Goal: Task Accomplishment & Management: Manage account settings

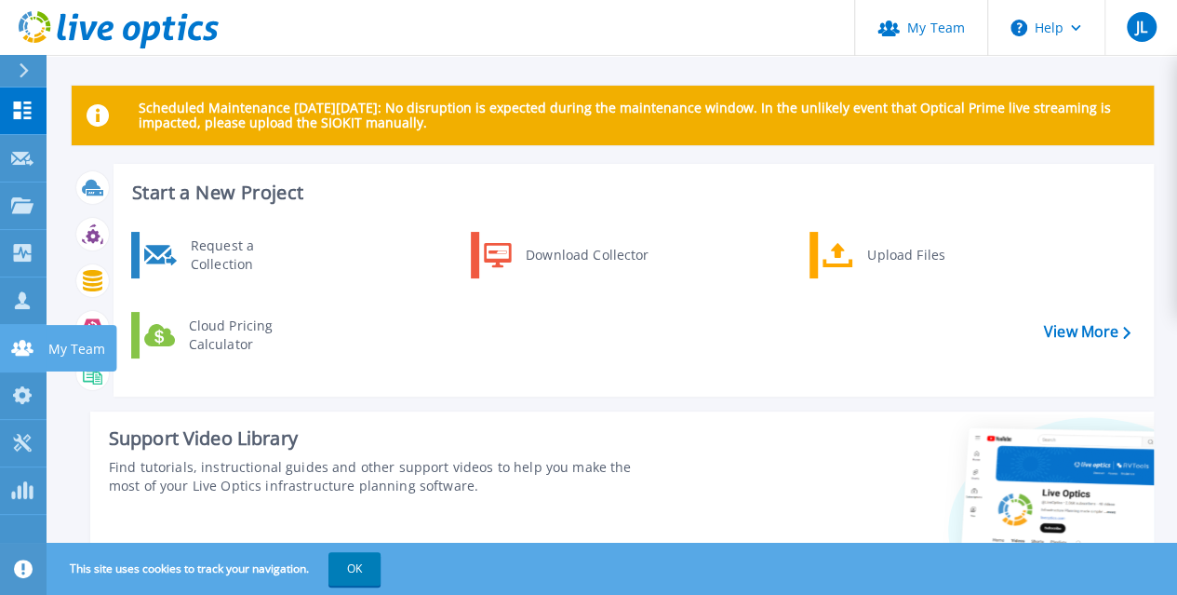
click at [30, 335] on link "My Team My Team" at bounding box center [23, 348] width 47 height 47
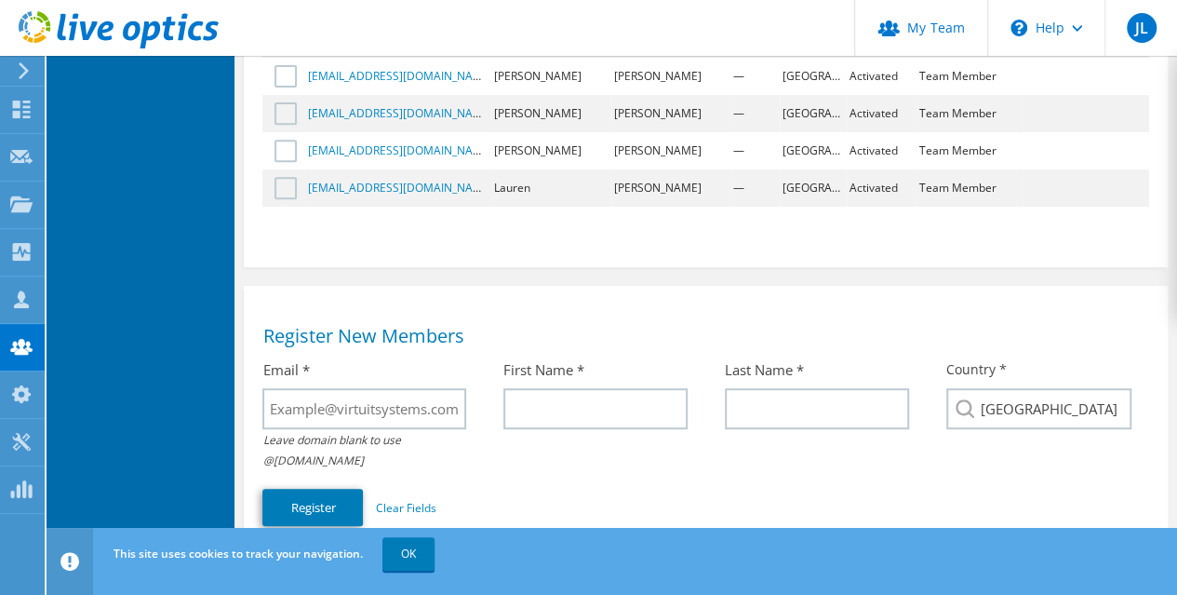
scroll to position [465, 0]
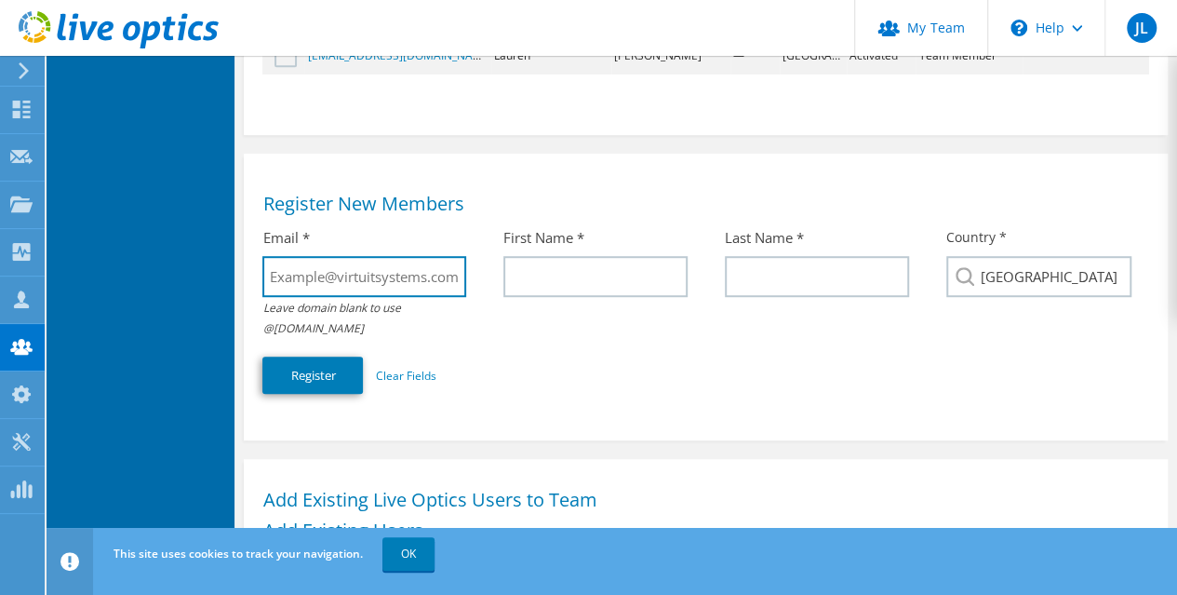
click at [355, 282] on input "text" at bounding box center [363, 276] width 203 height 41
type input "cbrett@virtuitsystems.com"
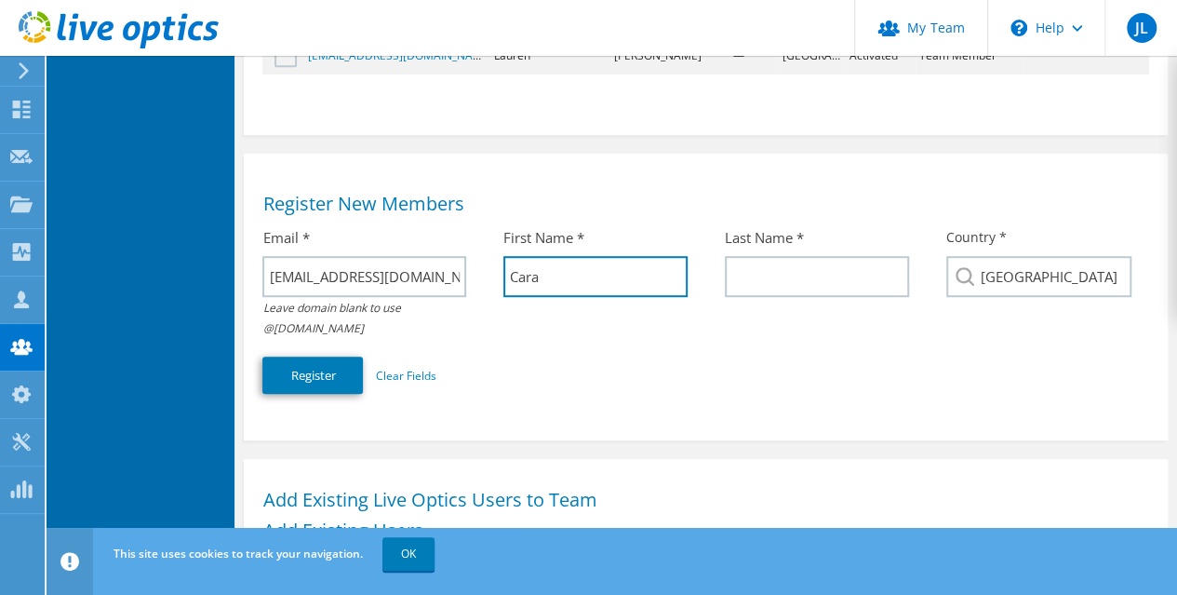
type input "Cara"
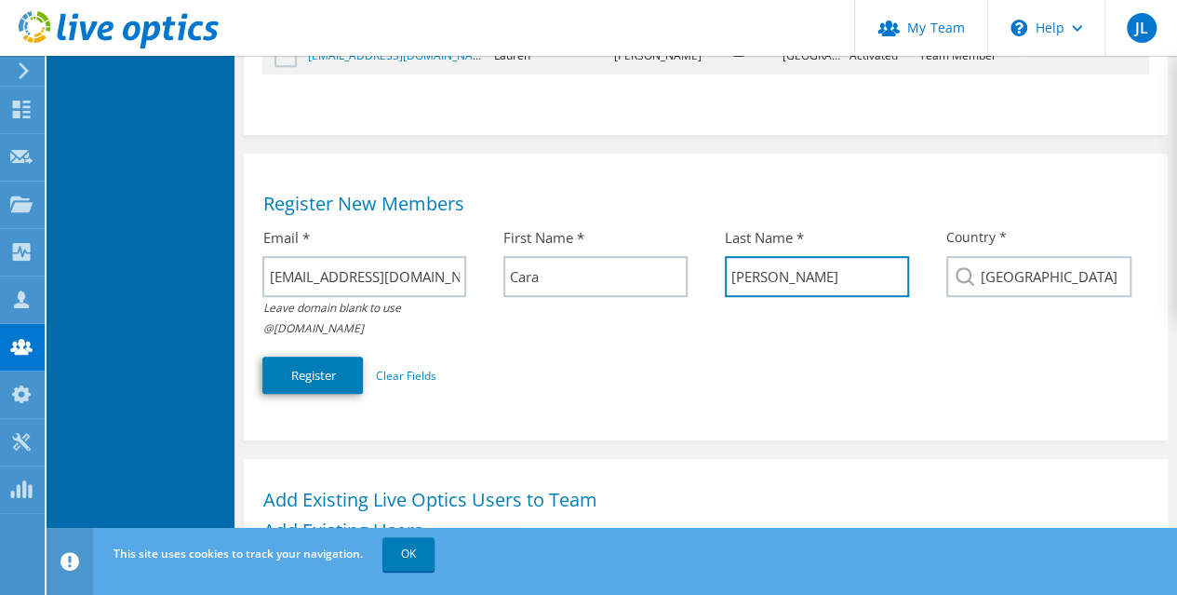
type input "Brett"
click at [459, 368] on div "Email * cbrett@virtuitsystems.com Leave domain blank to use @virtuitsystems.com…" at bounding box center [705, 311] width 886 height 184
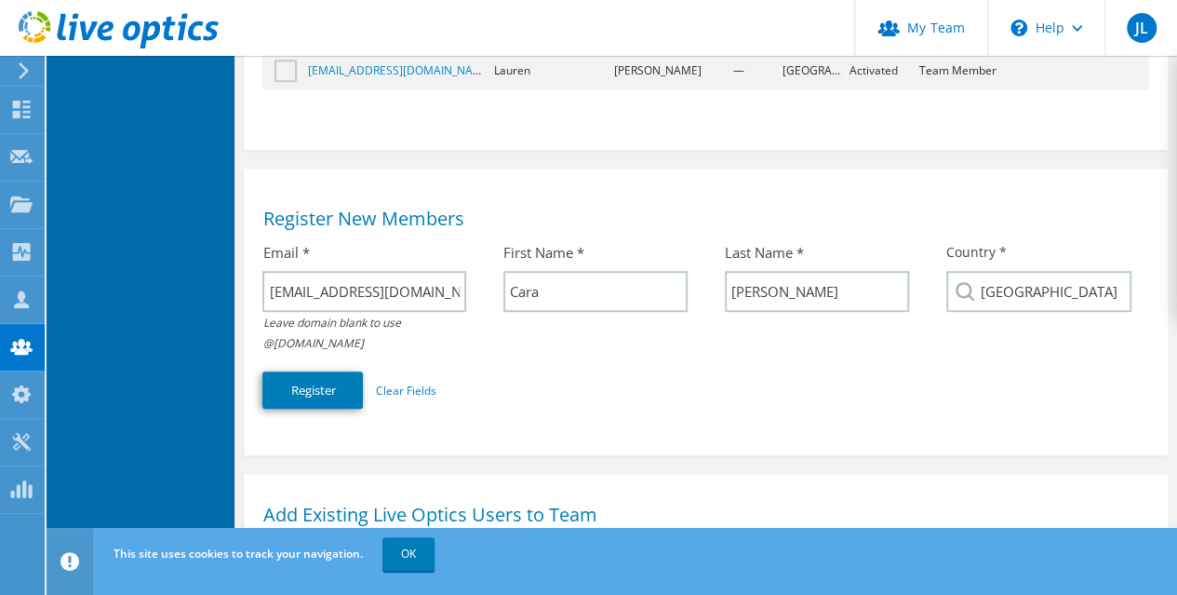
scroll to position [421, 0]
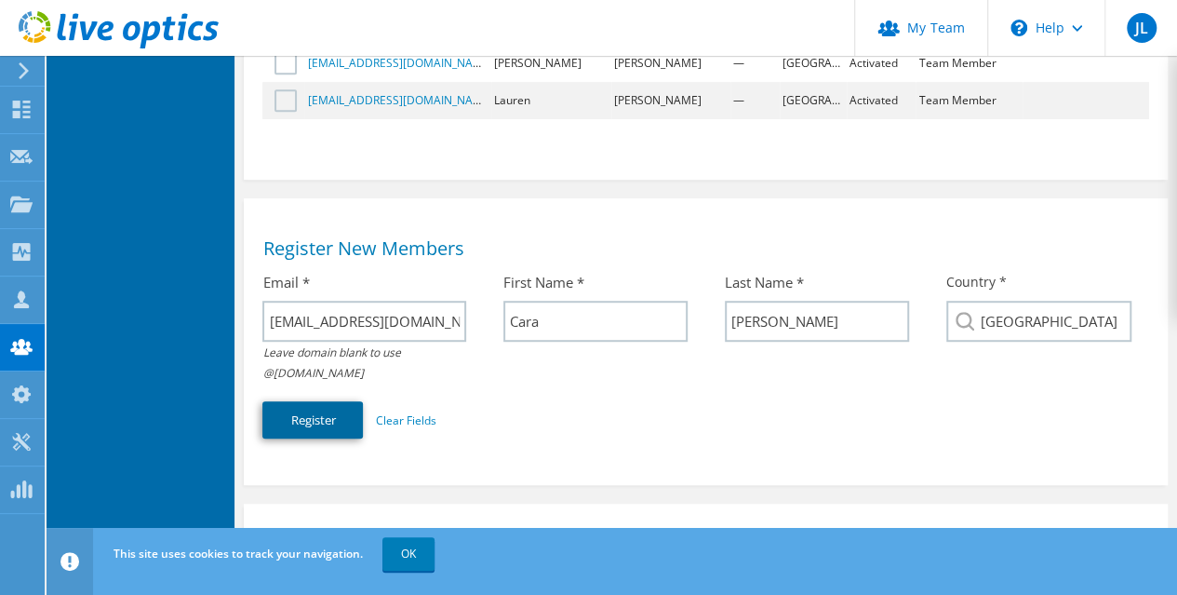
click at [322, 420] on button "Register" at bounding box center [312, 419] width 100 height 37
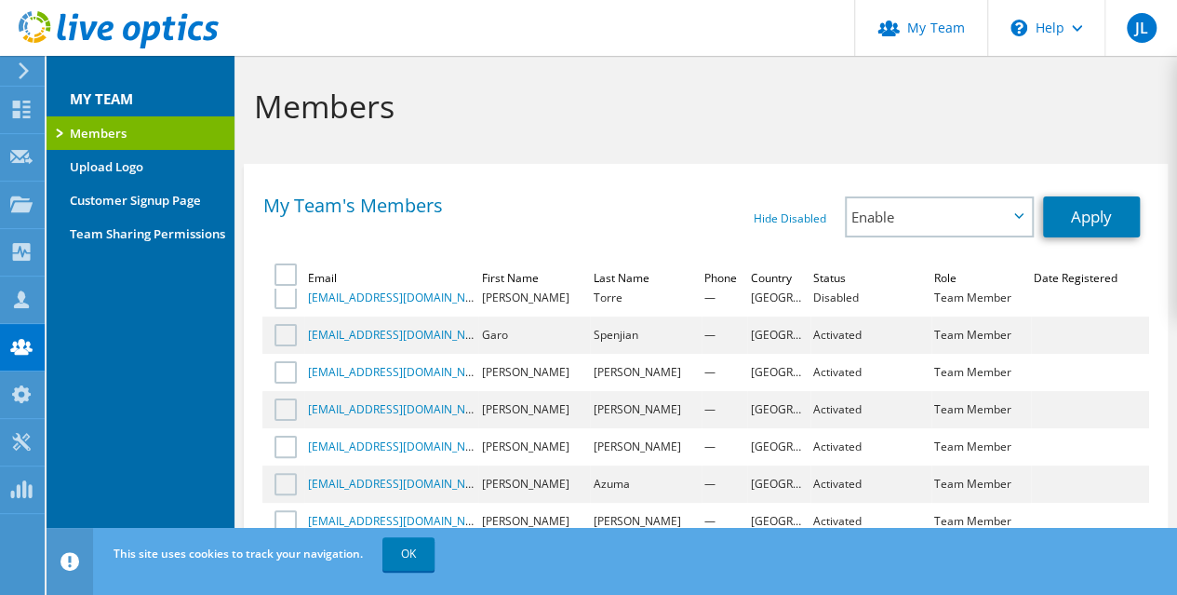
scroll to position [0, 0]
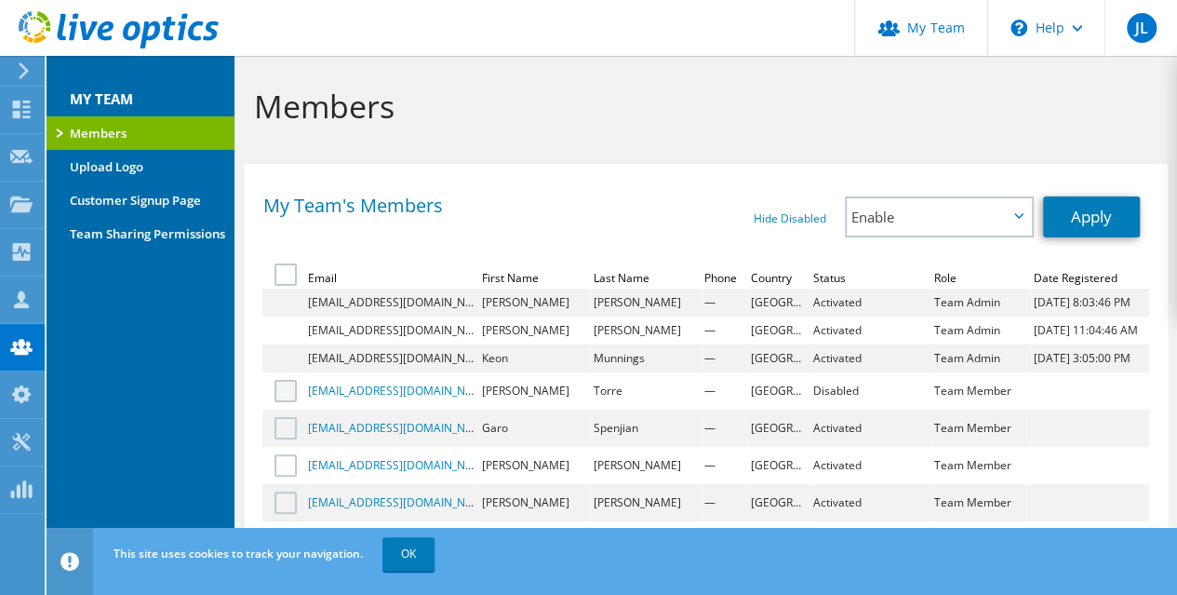
click at [287, 395] on label at bounding box center [287, 391] width 27 height 22
click at [0, 0] on input "checkbox" at bounding box center [0, 0] width 0 height 0
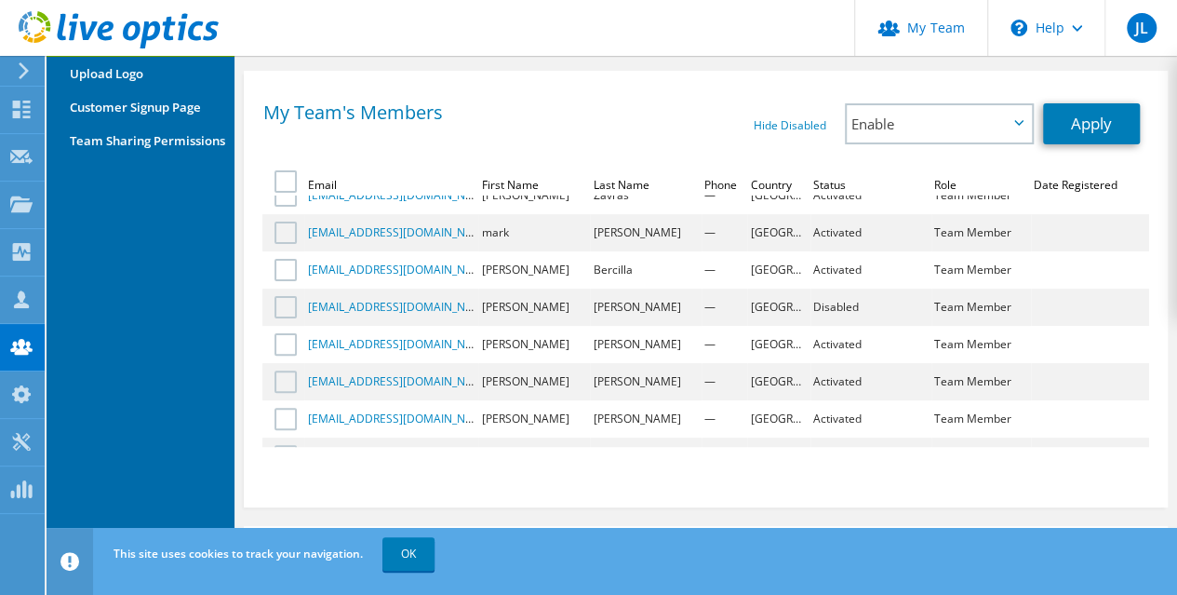
scroll to position [521, 0]
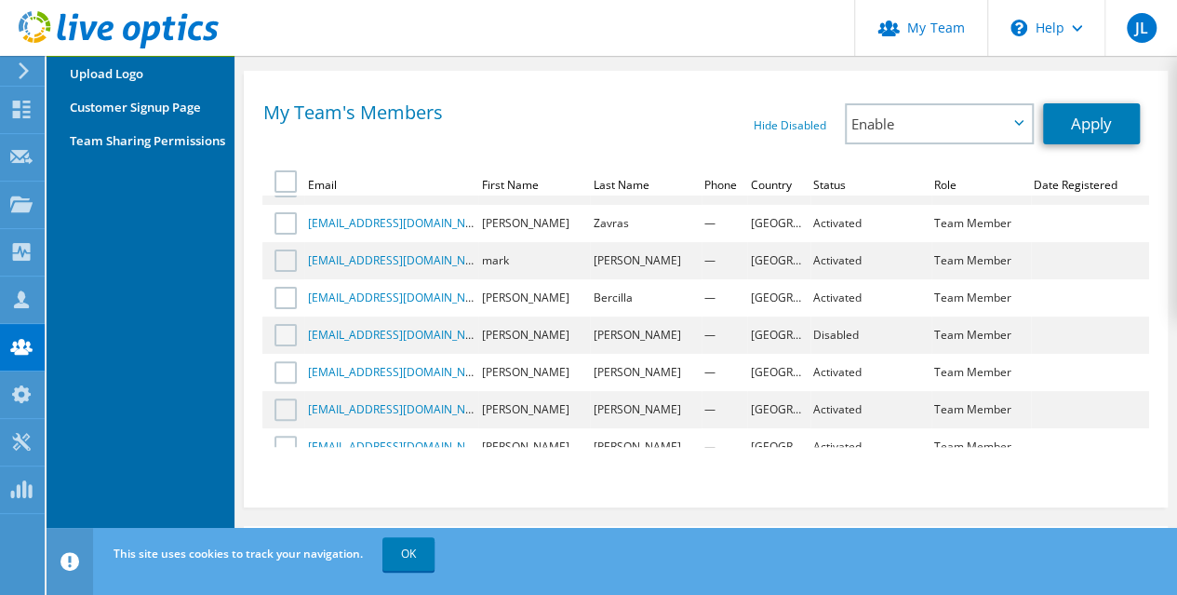
click at [296, 325] on label at bounding box center [287, 335] width 27 height 22
click at [0, 0] on input "checkbox" at bounding box center [0, 0] width 0 height 0
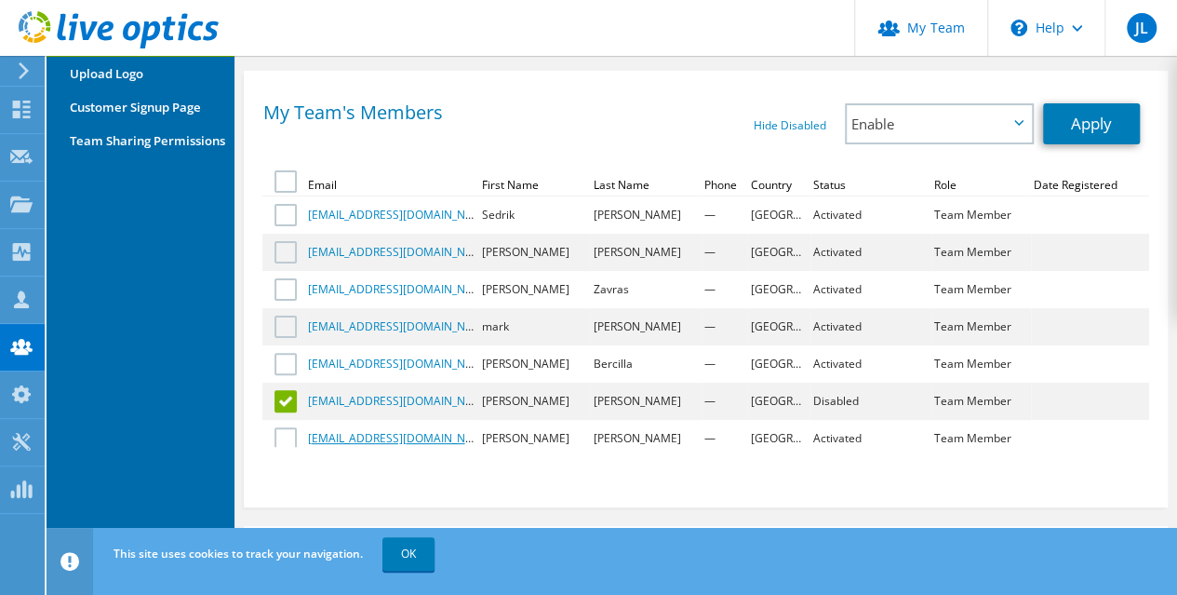
scroll to position [428, 0]
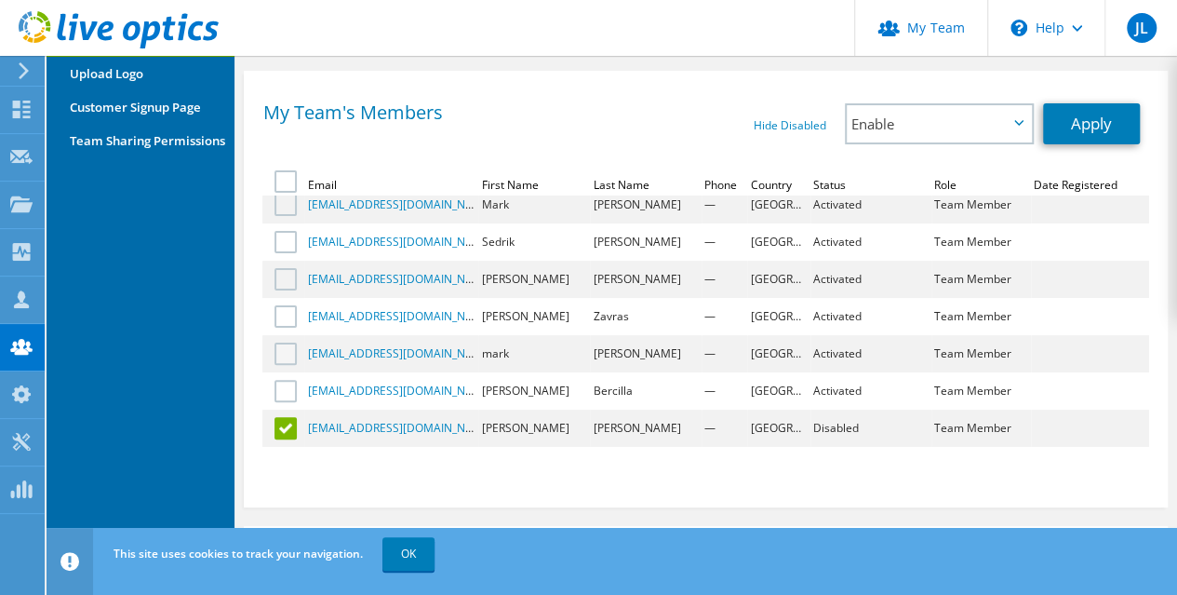
click at [291, 351] on label at bounding box center [287, 353] width 27 height 22
click at [0, 0] on input "checkbox" at bounding box center [0, 0] width 0 height 0
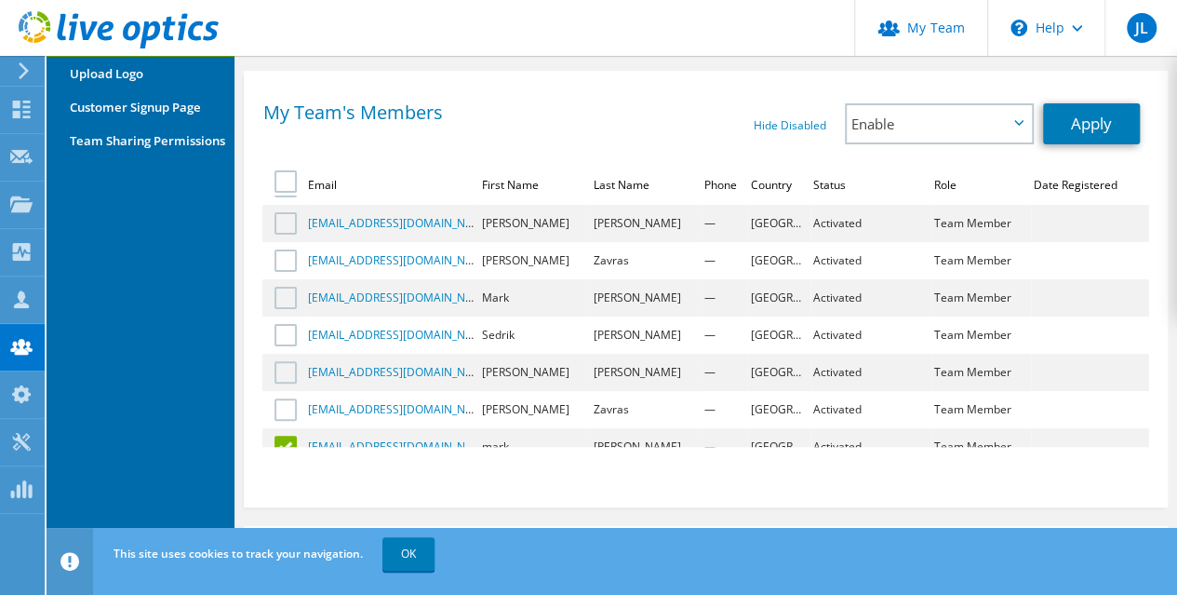
drag, startPoint x: 299, startPoint y: 374, endPoint x: 303, endPoint y: 390, distance: 16.5
click at [297, 374] on label at bounding box center [287, 372] width 27 height 22
click at [0, 0] on input "checkbox" at bounding box center [0, 0] width 0 height 0
drag, startPoint x: 292, startPoint y: 337, endPoint x: 328, endPoint y: 373, distance: 51.3
click at [292, 337] on label at bounding box center [287, 335] width 27 height 22
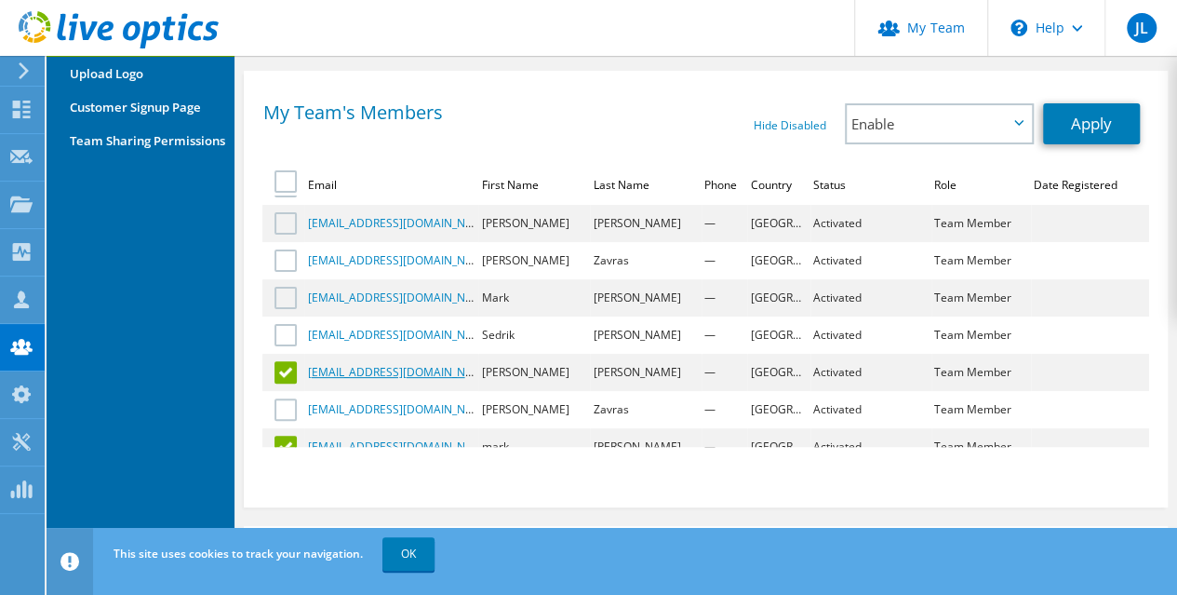
click at [0, 0] on input "checkbox" at bounding box center [0, 0] width 0 height 0
click at [293, 309] on div at bounding box center [287, 298] width 27 height 32
click at [286, 295] on label at bounding box center [287, 298] width 27 height 22
click at [0, 0] on input "checkbox" at bounding box center [0, 0] width 0 height 0
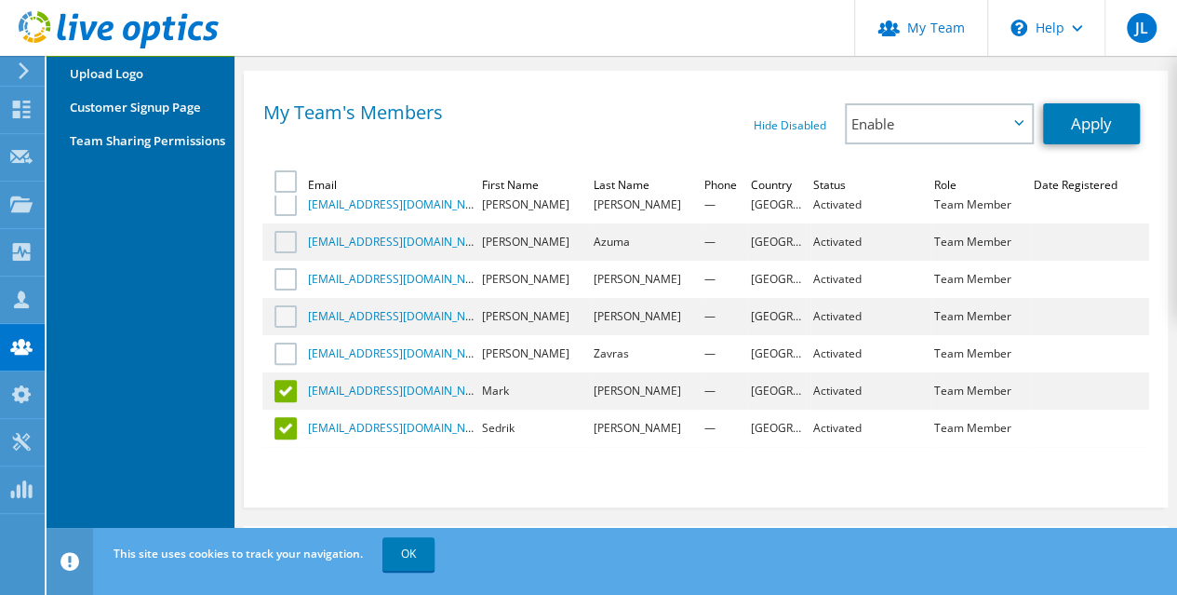
click at [279, 317] on label at bounding box center [287, 316] width 27 height 22
click at [0, 0] on input "checkbox" at bounding box center [0, 0] width 0 height 0
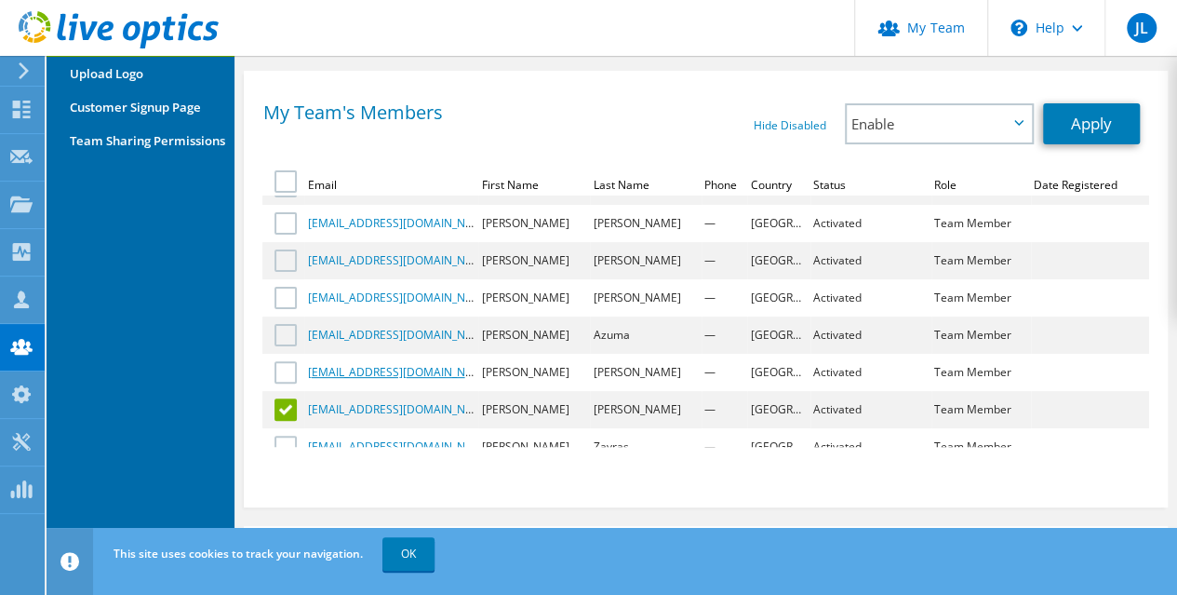
scroll to position [56, 0]
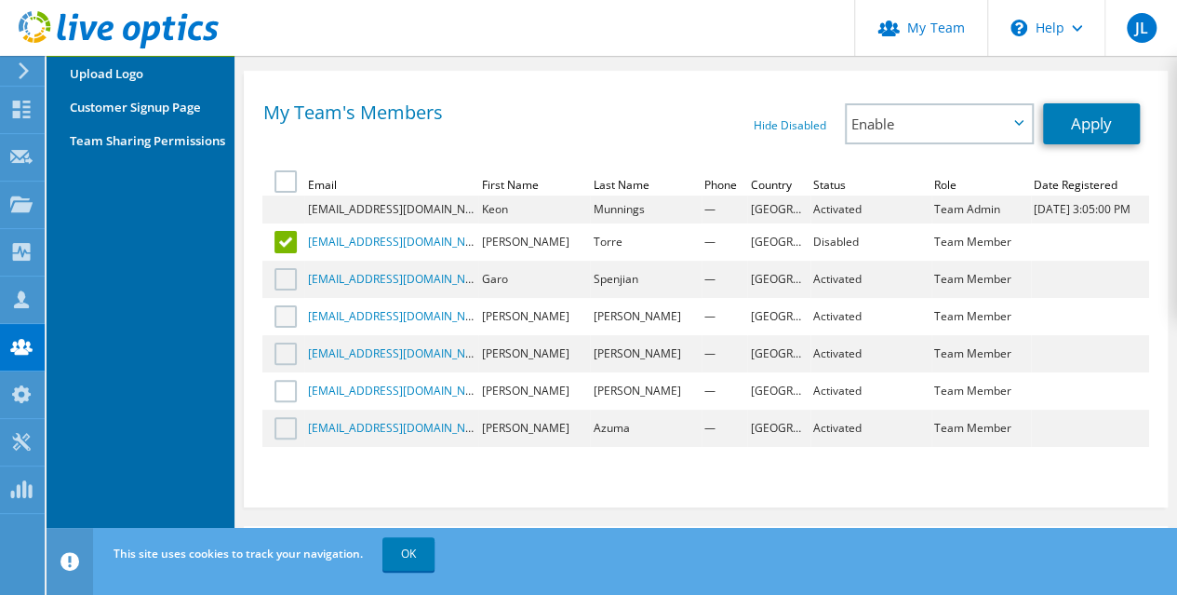
click at [292, 319] on label at bounding box center [287, 316] width 27 height 22
click at [0, 0] on input "checkbox" at bounding box center [0, 0] width 0 height 0
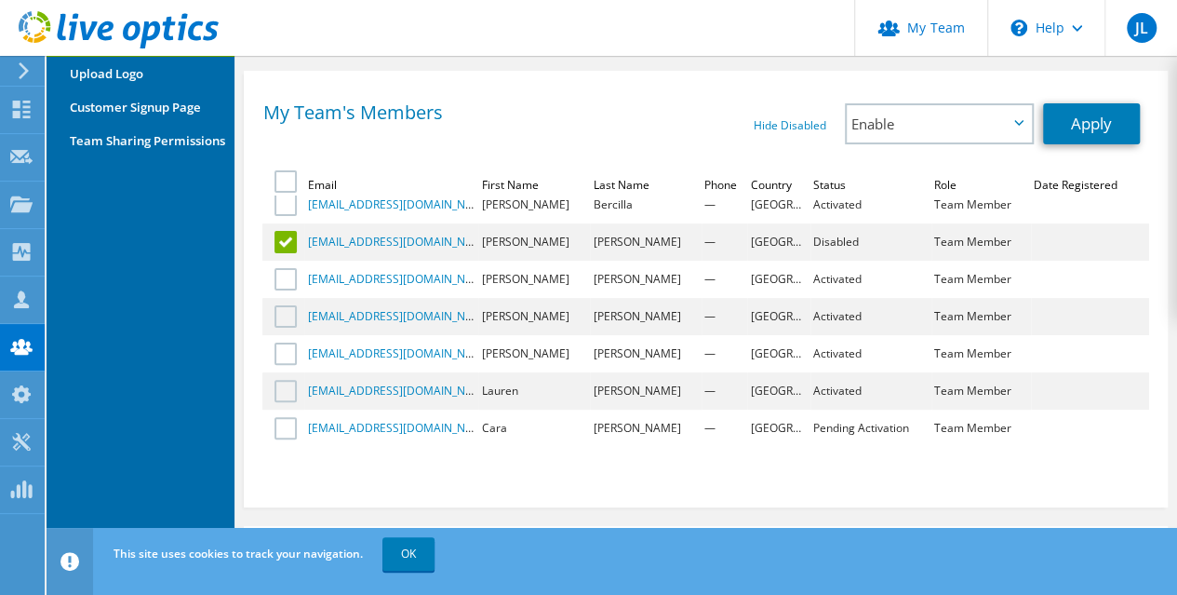
scroll to position [0, 0]
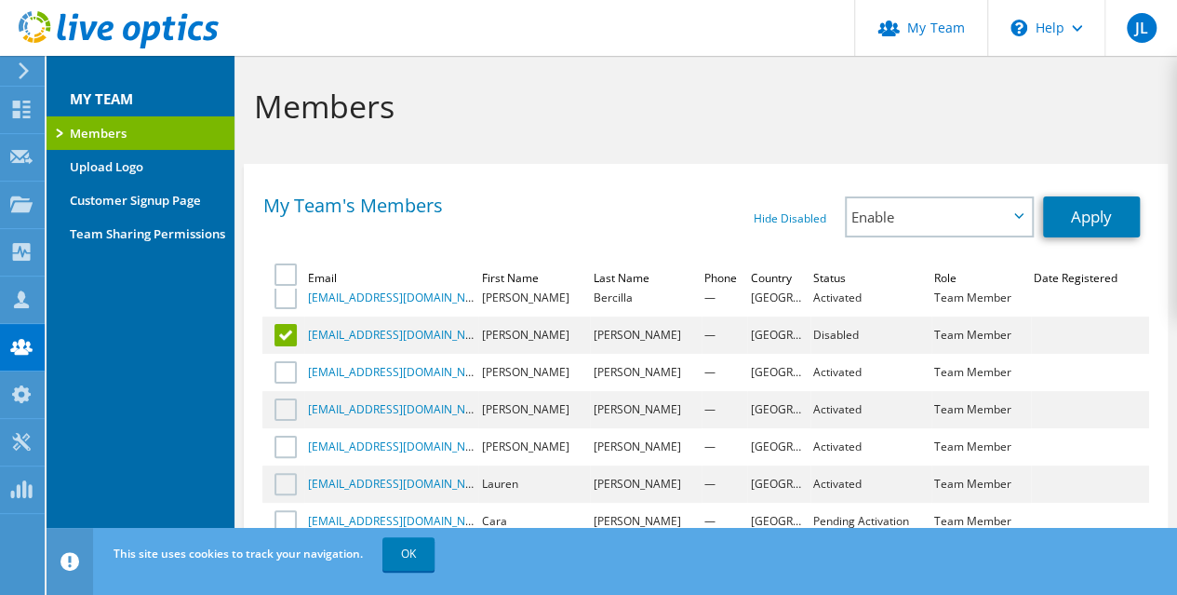
click at [363, 239] on div "My Team's Members Hide Disabled Show Disabled Enable Disable Promote to Admin E…" at bounding box center [705, 223] width 886 height 55
click at [101, 161] on link "Upload Logo" at bounding box center [141, 166] width 188 height 33
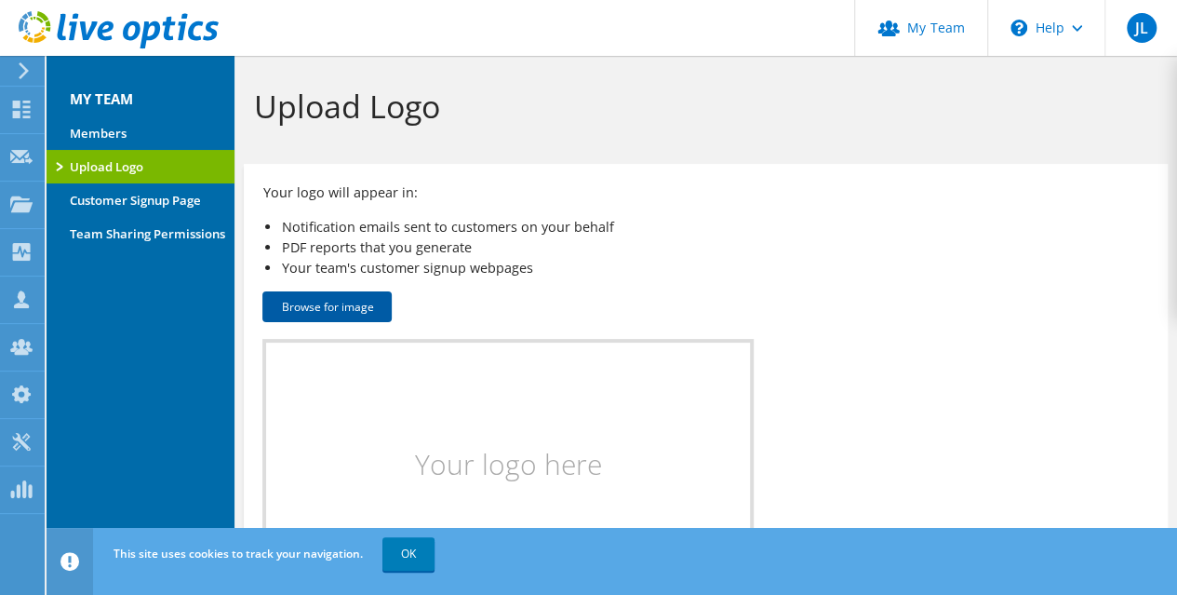
click at [334, 304] on button "Browse for image" at bounding box center [326, 306] width 129 height 31
click at [131, 199] on link "Customer Signup Page" at bounding box center [141, 199] width 188 height 33
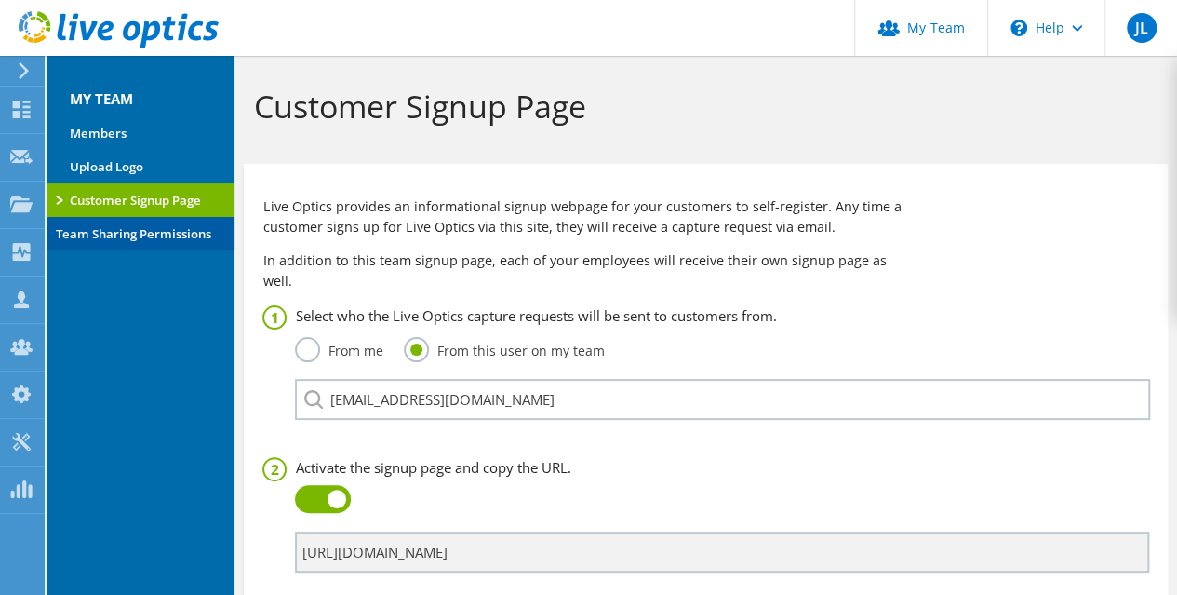
click at [121, 242] on link "Team Sharing Permissions" at bounding box center [141, 233] width 188 height 33
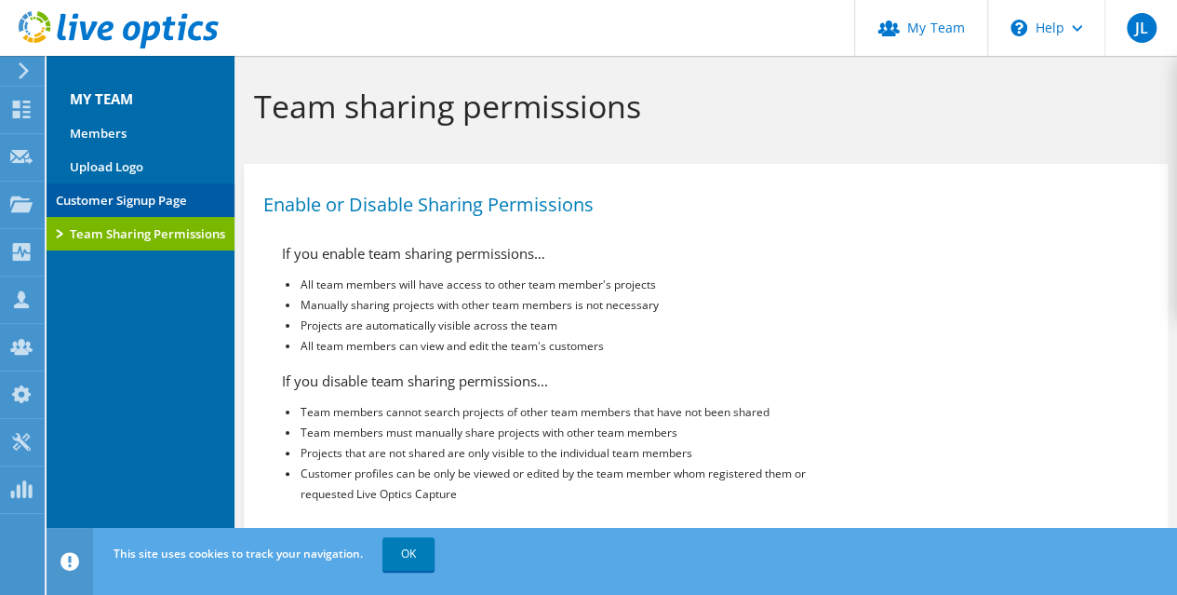
click at [95, 204] on link "Customer Signup Page" at bounding box center [141, 199] width 188 height 33
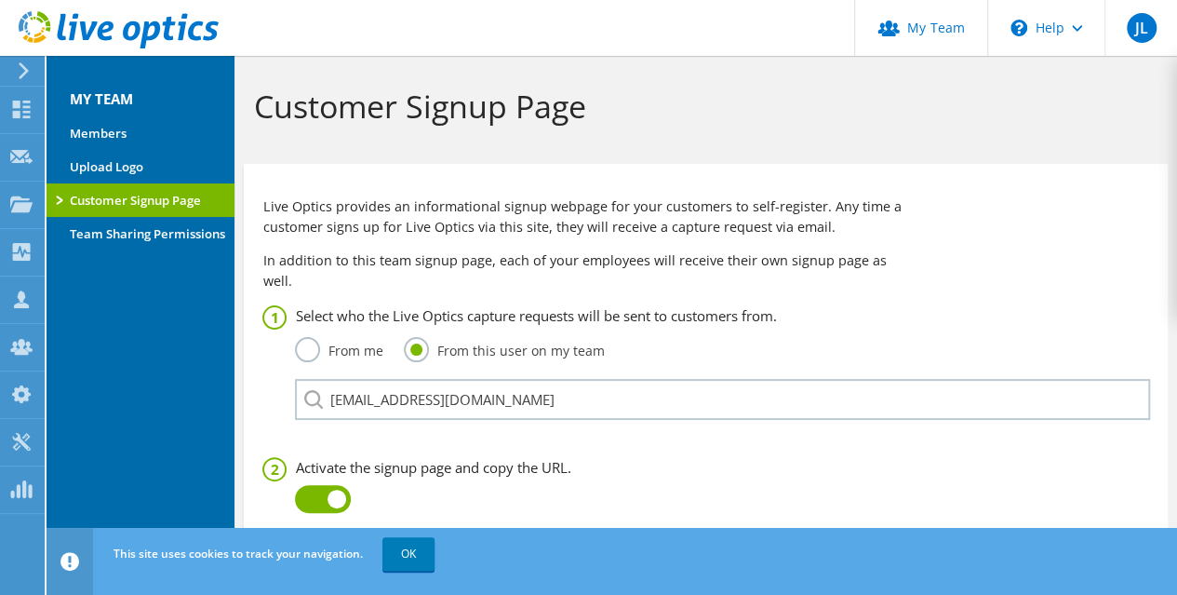
click at [314, 341] on div "From me" at bounding box center [338, 353] width 87 height 33
click at [313, 337] on label "From me" at bounding box center [338, 348] width 87 height 23
click at [0, 0] on input "From me" at bounding box center [0, 0] width 0 height 0
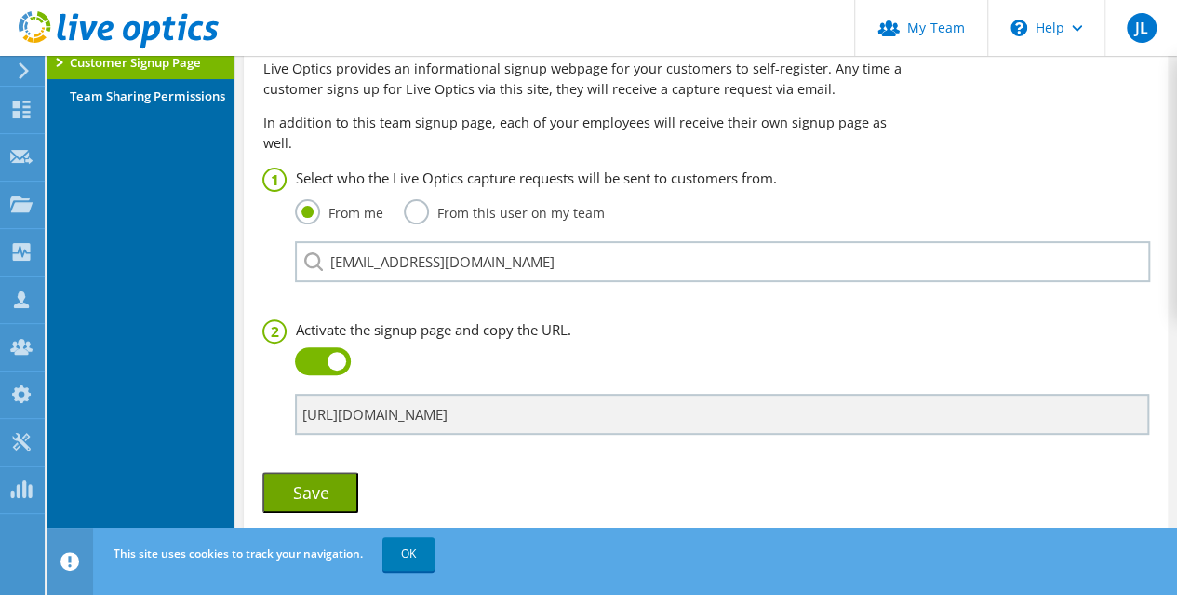
scroll to position [176, 0]
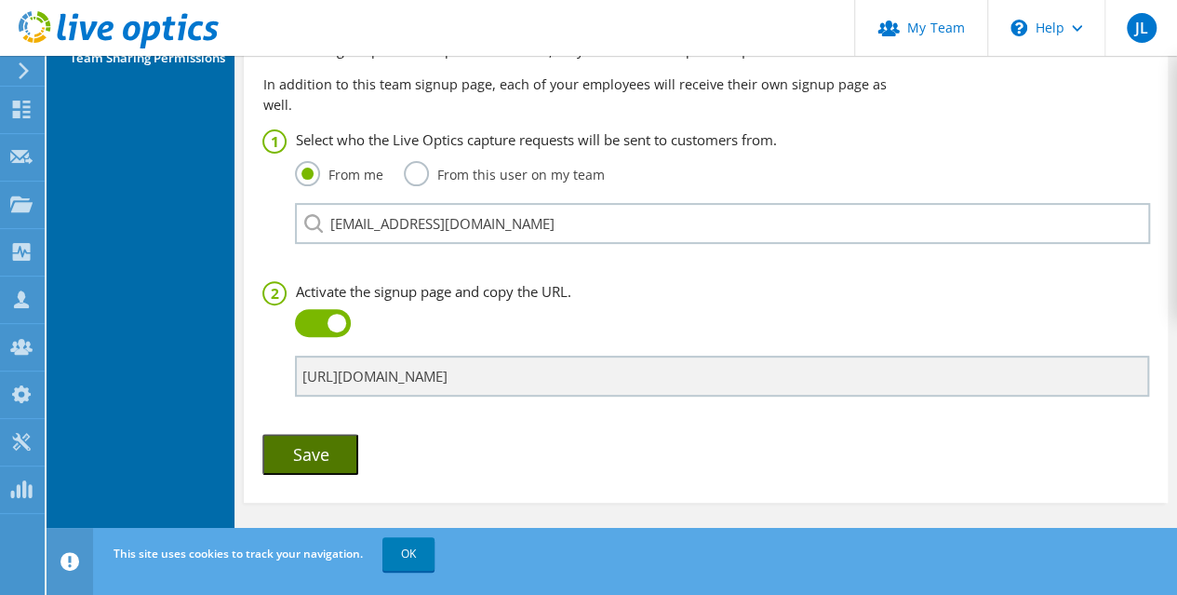
click at [307, 436] on button "Save" at bounding box center [310, 454] width 96 height 41
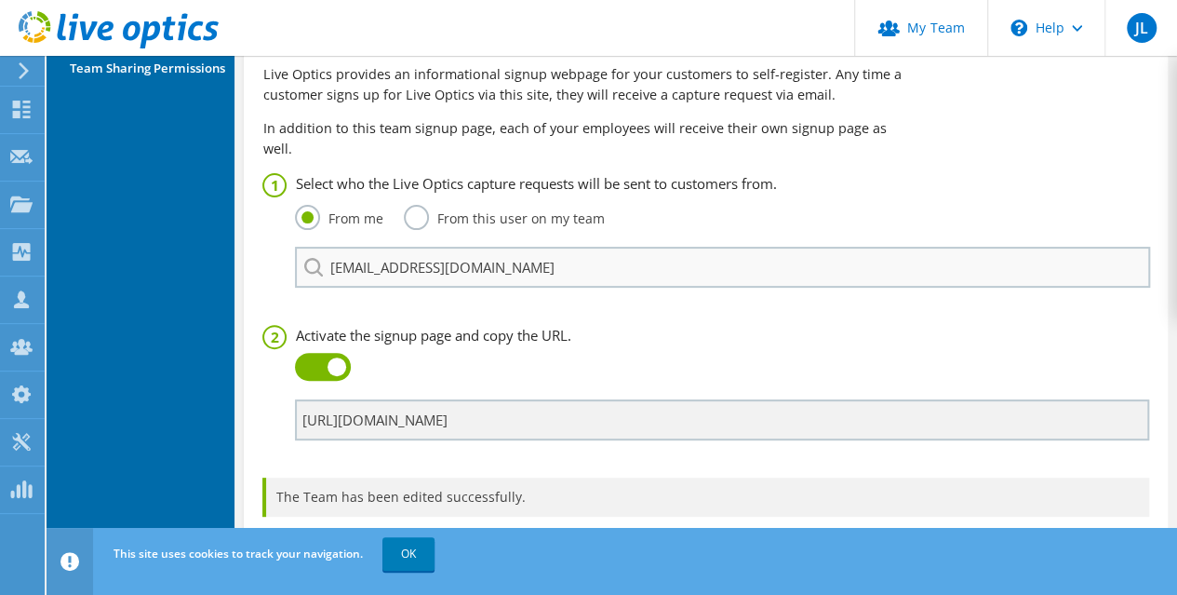
scroll to position [235, 0]
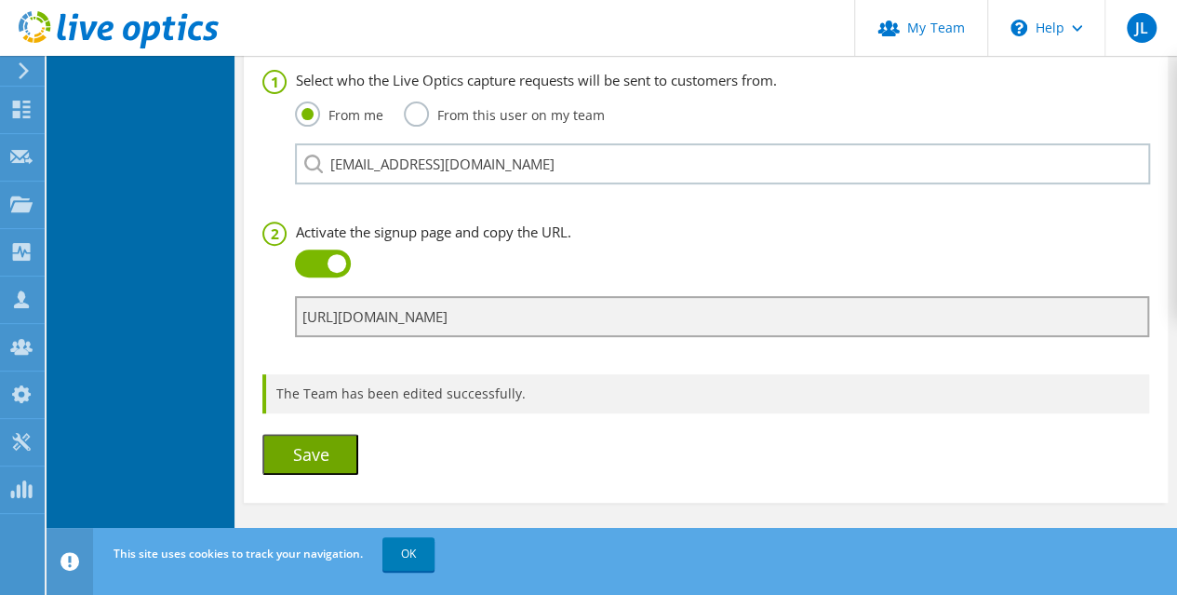
click at [667, 296] on input "[URL][DOMAIN_NAME]" at bounding box center [721, 316] width 853 height 41
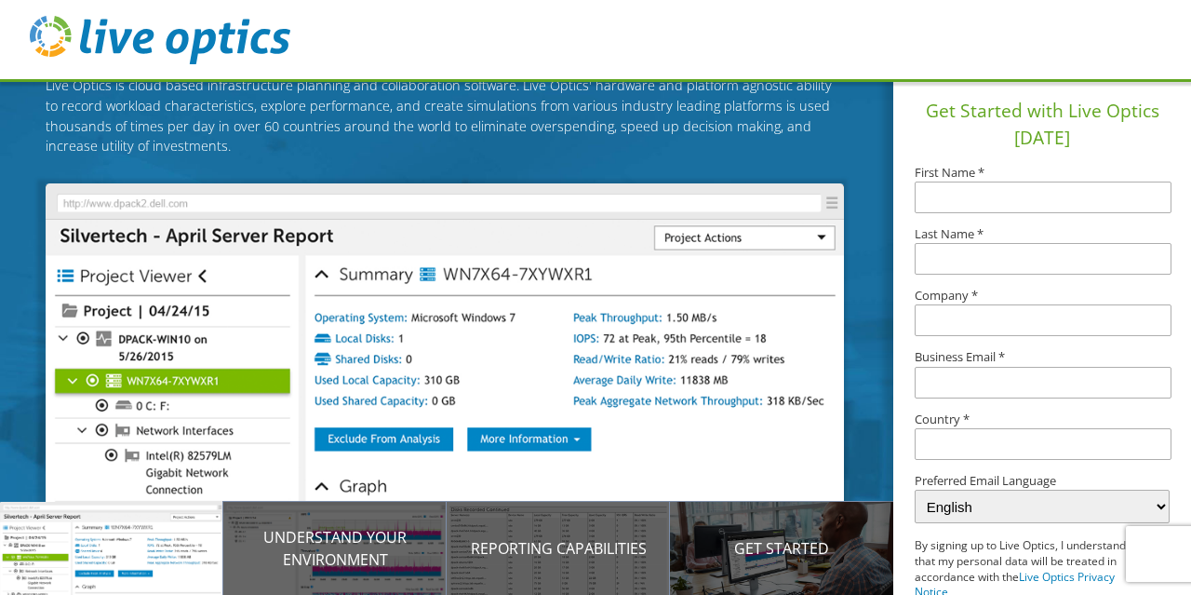
scroll to position [132, 0]
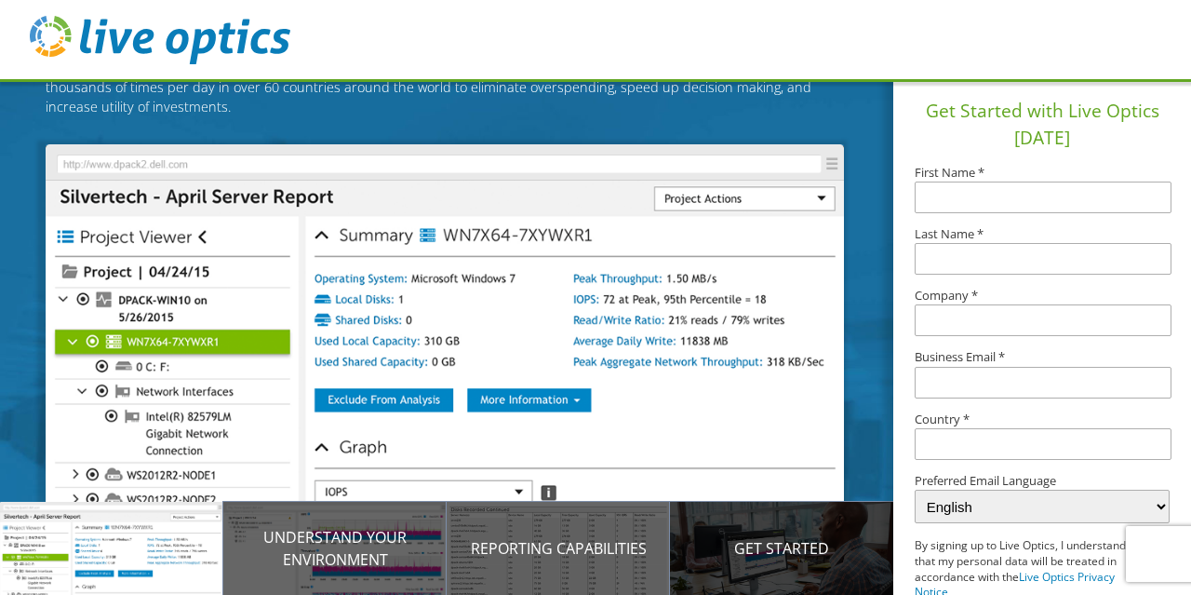
click at [767, 552] on p "Get Started" at bounding box center [781, 548] width 223 height 22
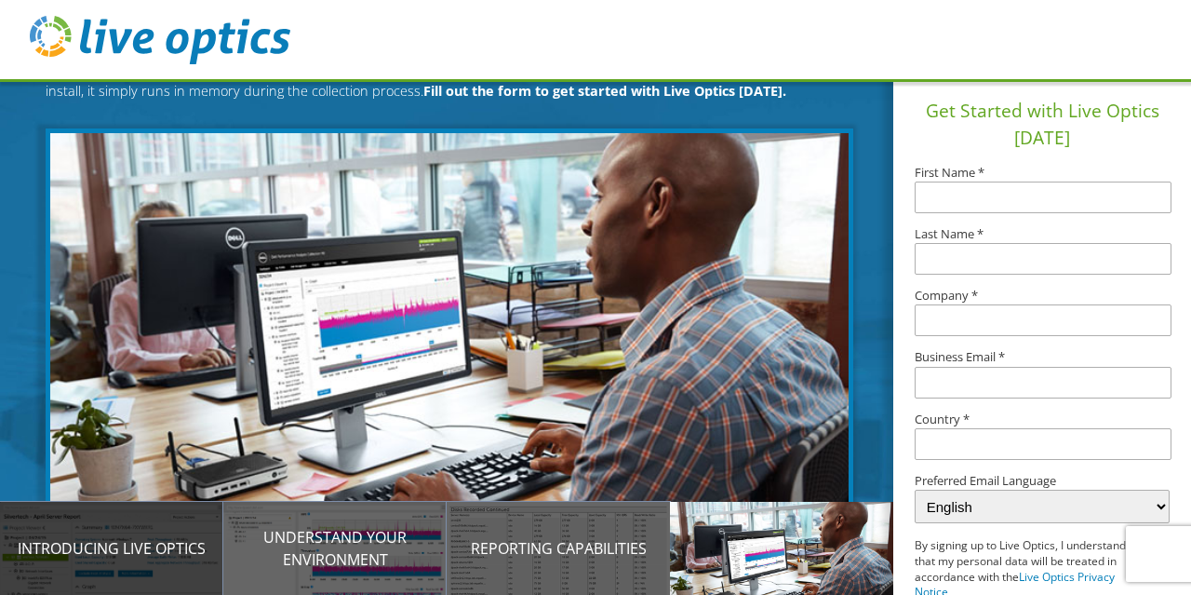
click at [115, 546] on p "Introducing Live Optics" at bounding box center [111, 548] width 223 height 22
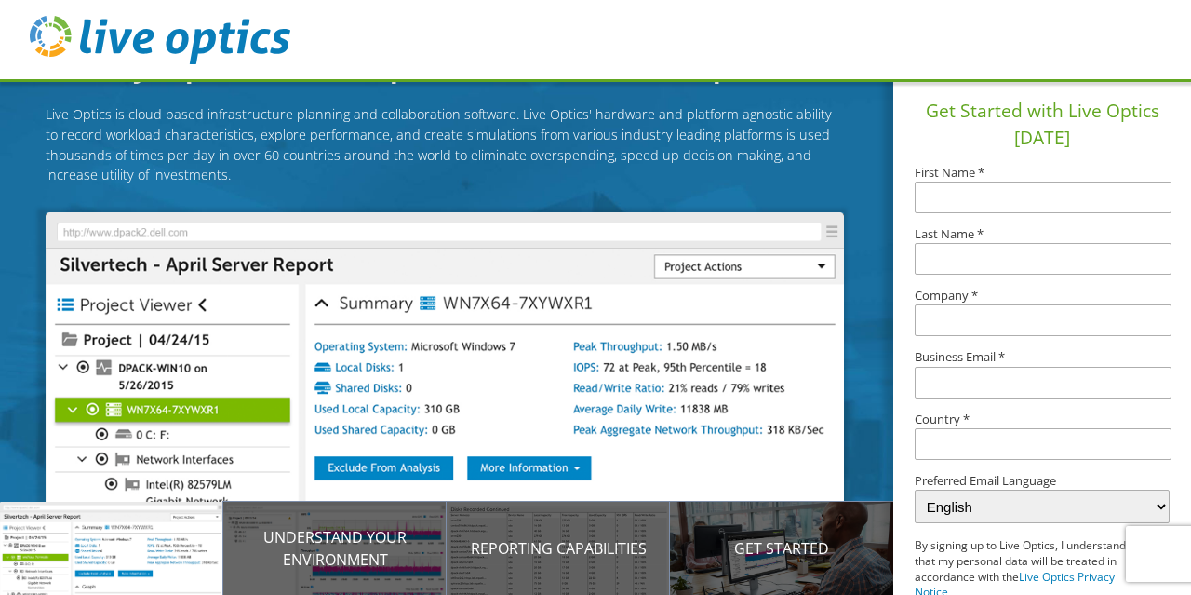
scroll to position [0, 0]
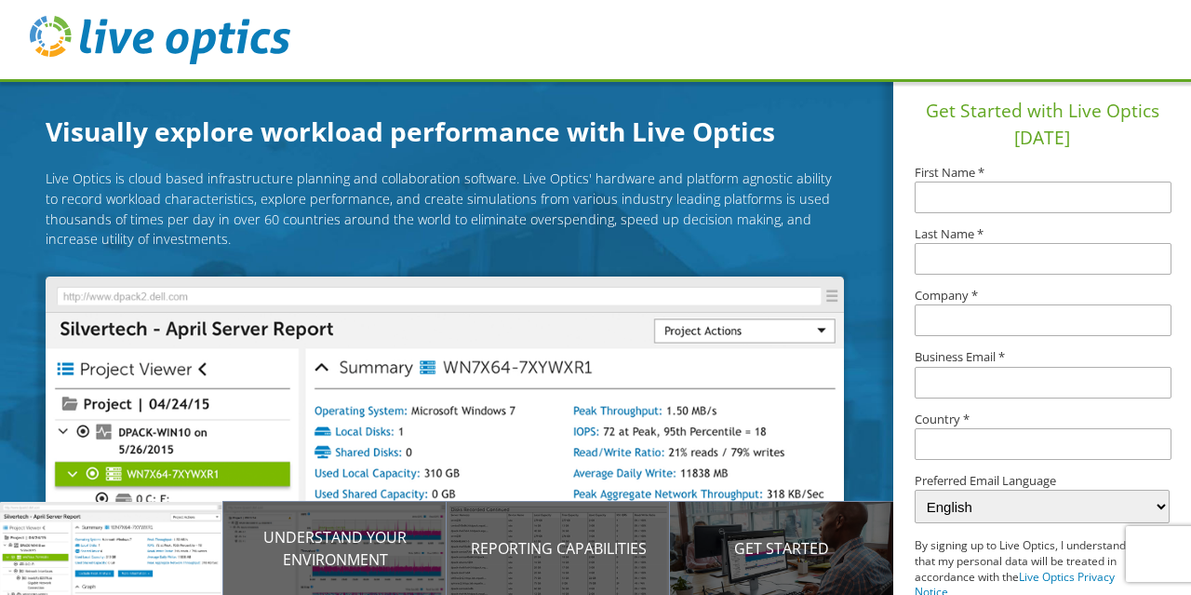
click at [465, 39] on header at bounding box center [595, 41] width 1191 height 82
click at [530, 190] on p "Live Optics is cloud based infrastructure planning and collaboration software. …" at bounding box center [444, 208] width 797 height 80
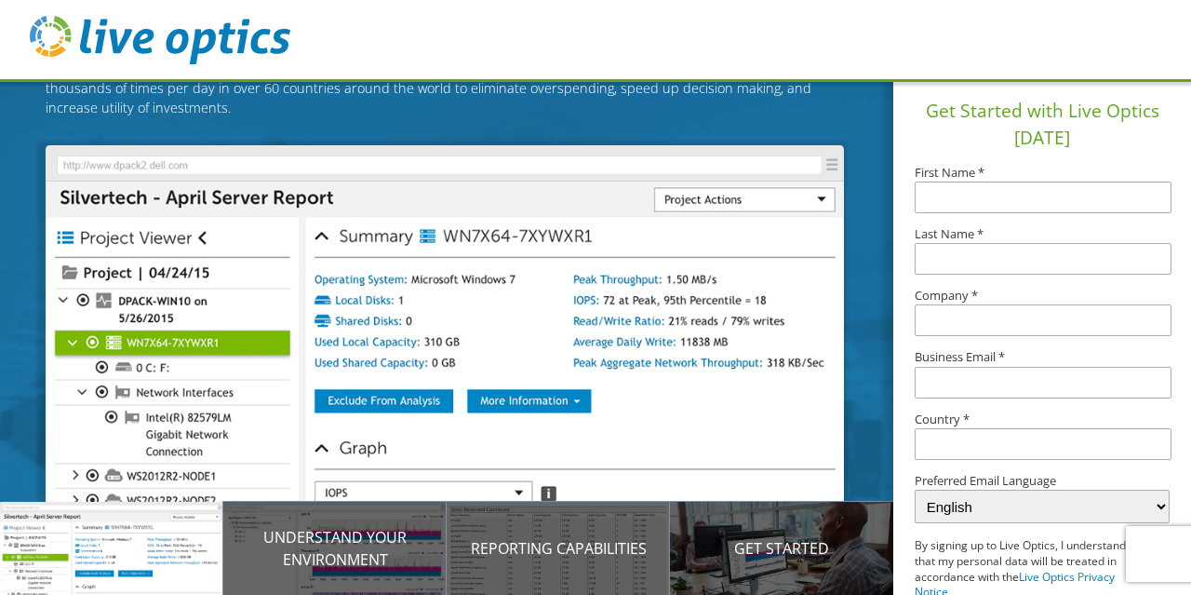
scroll to position [132, 0]
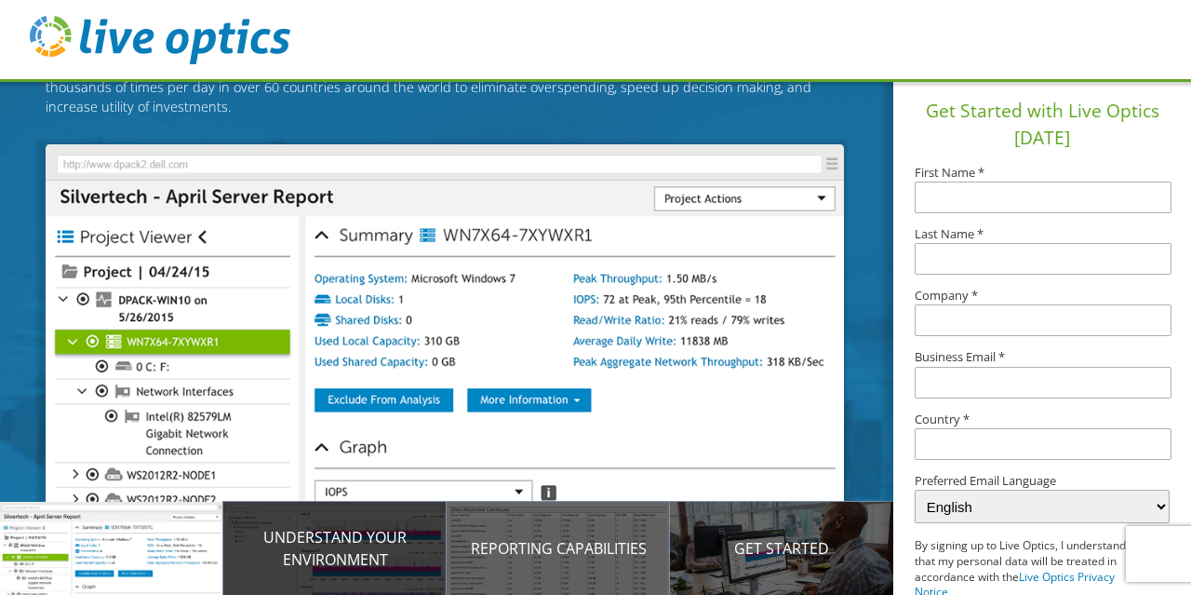
click at [322, 544] on p "Understand your environment" at bounding box center [334, 548] width 223 height 45
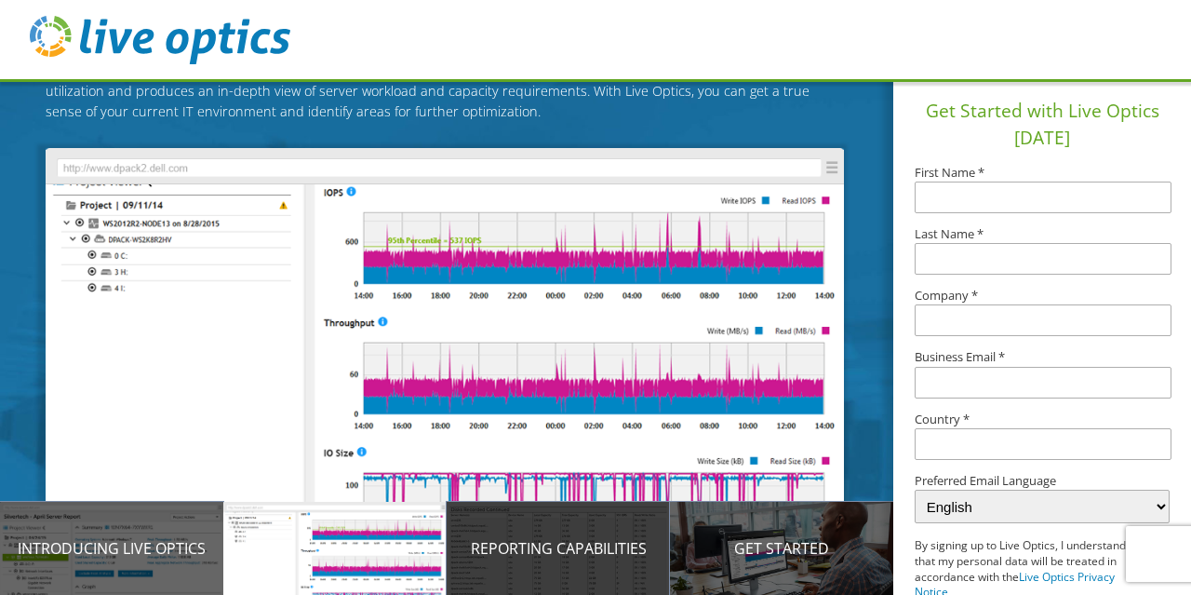
click at [529, 559] on div "Reporting Capabilities" at bounding box center [558, 548] width 223 height 93
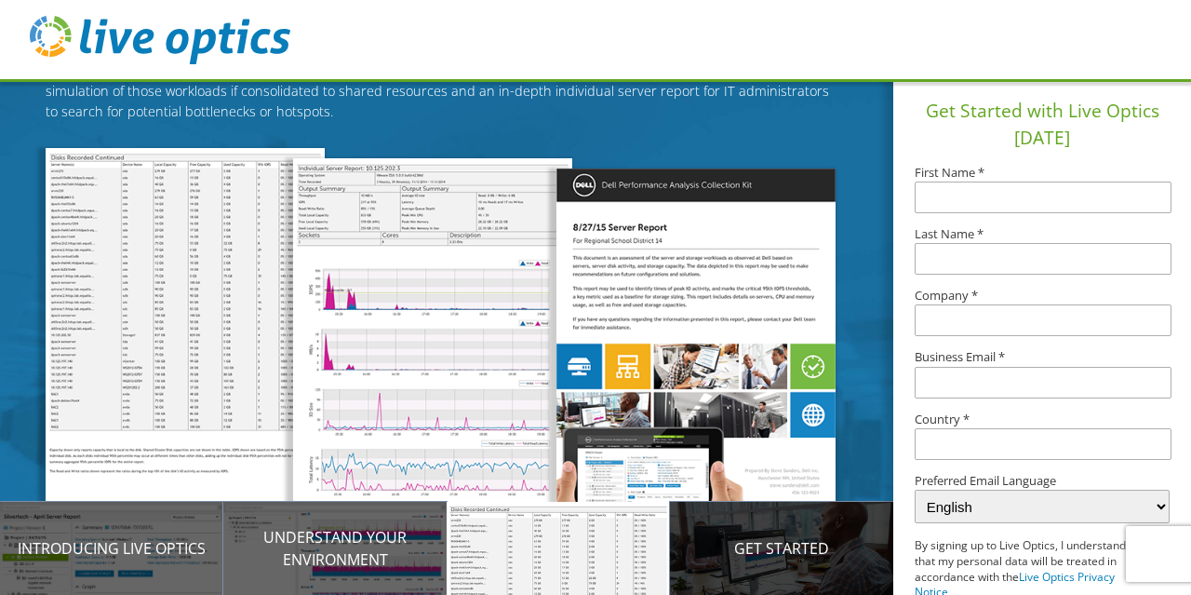
click at [739, 557] on p "Get Started" at bounding box center [781, 548] width 223 height 22
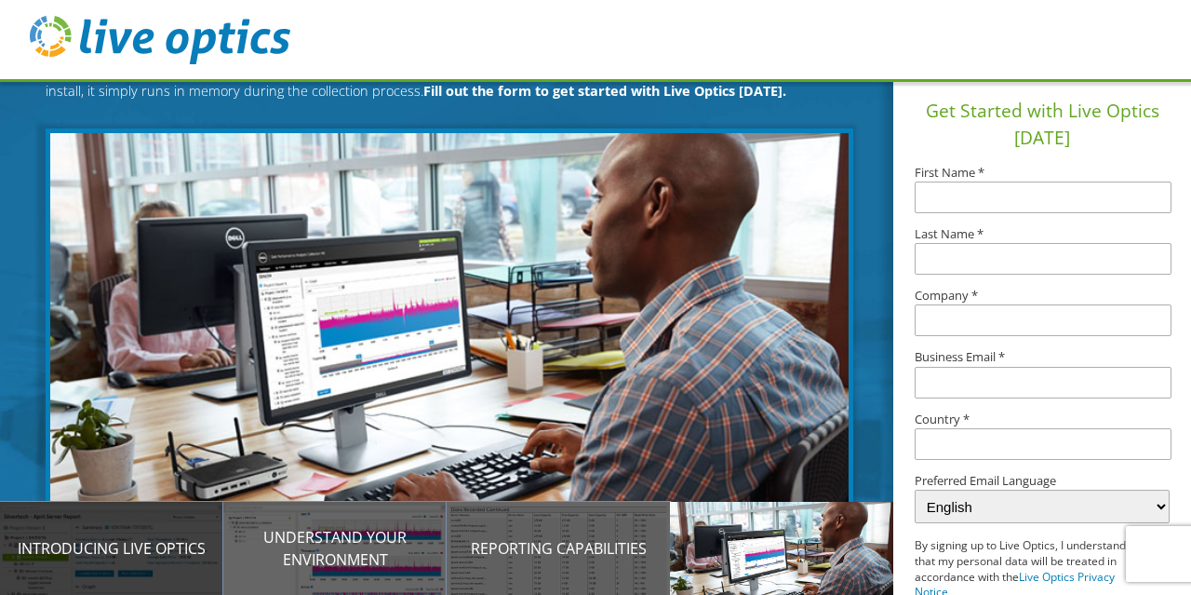
click at [154, 570] on div "Introducing Live Optics" at bounding box center [111, 548] width 223 height 93
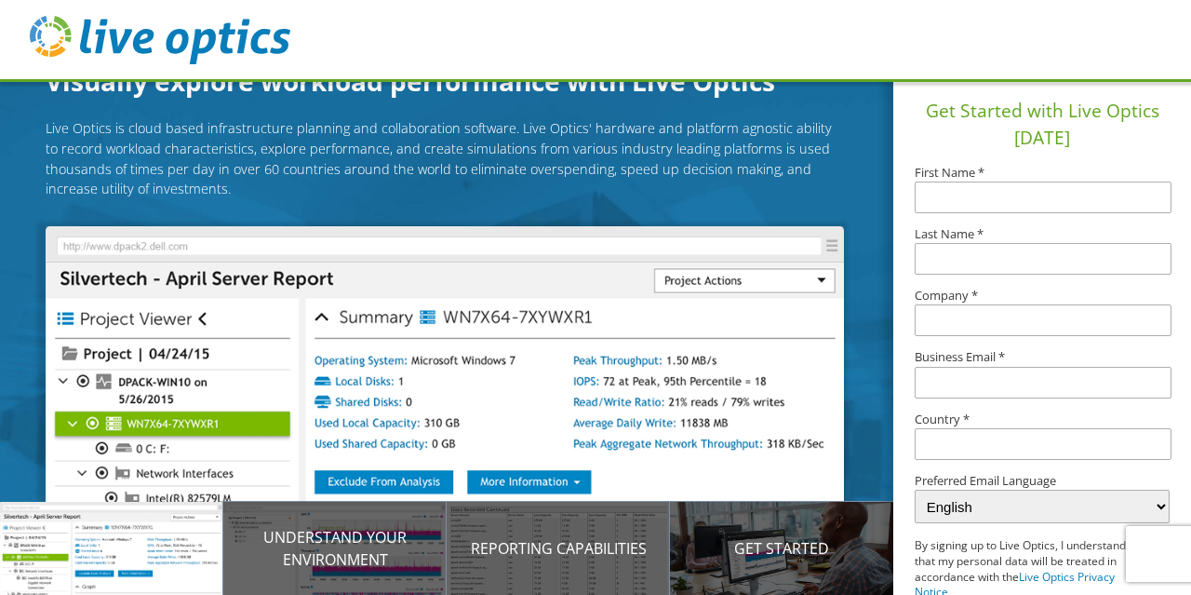
scroll to position [0, 0]
